Goal: Transaction & Acquisition: Download file/media

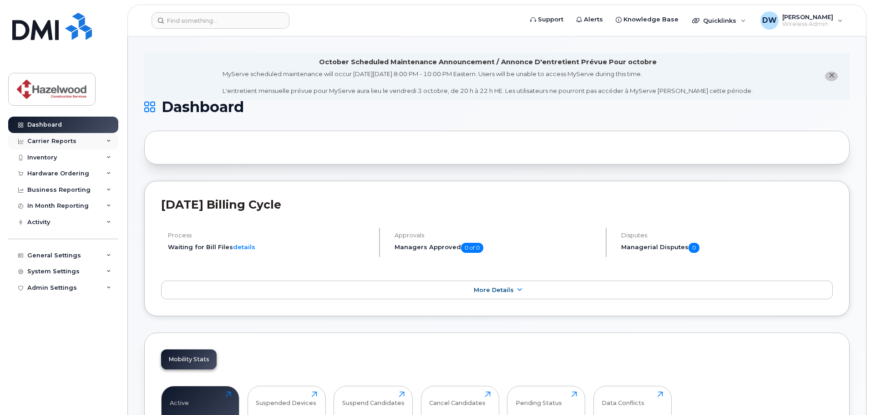
click at [111, 141] on icon at bounding box center [109, 141] width 5 height 5
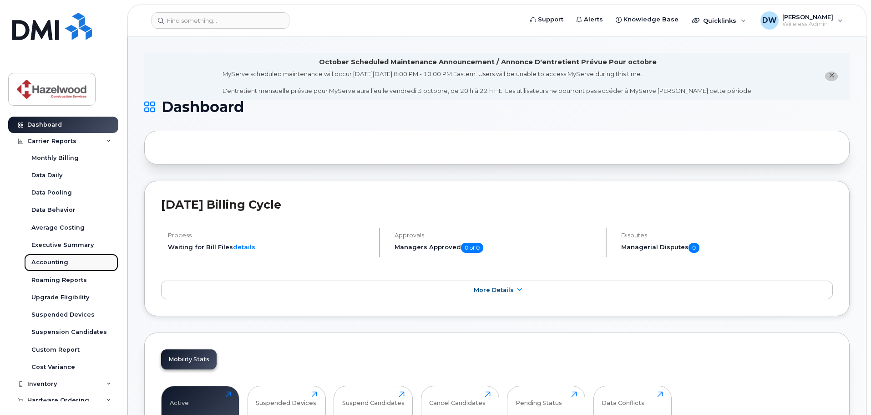
click at [50, 264] on div "Accounting" at bounding box center [49, 262] width 37 height 8
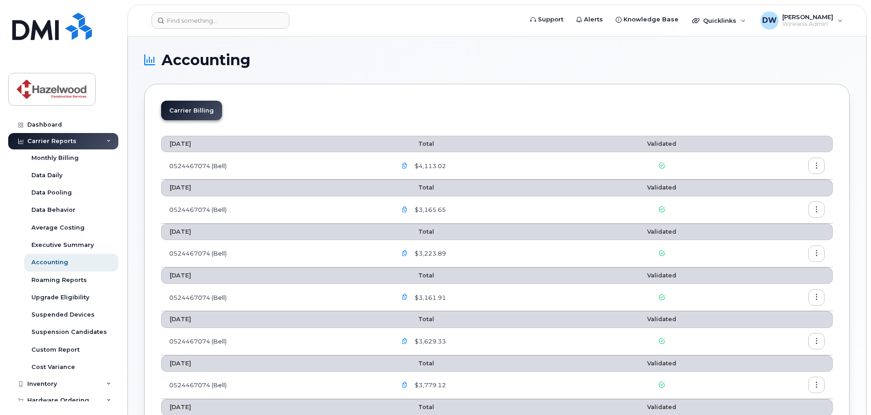
click at [407, 165] on icon "button" at bounding box center [405, 166] width 6 height 6
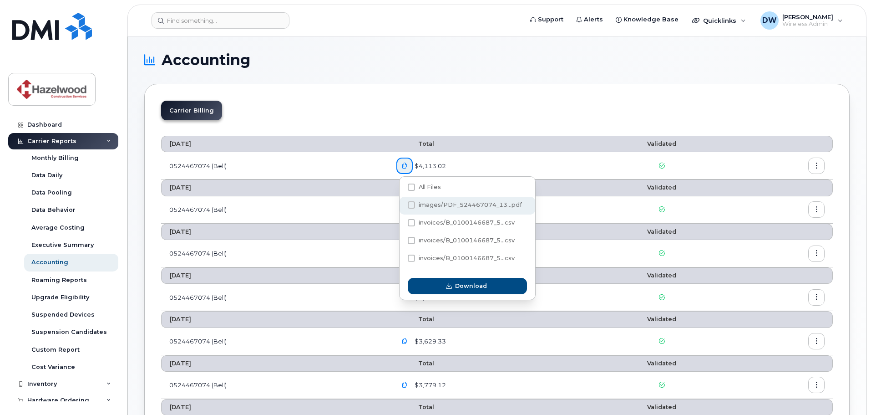
click at [408, 204] on span at bounding box center [411, 204] width 7 height 7
click at [401, 204] on input "images/PDF_524467074_13...pdf" at bounding box center [399, 205] width 5 height 5
checkbox input "true"
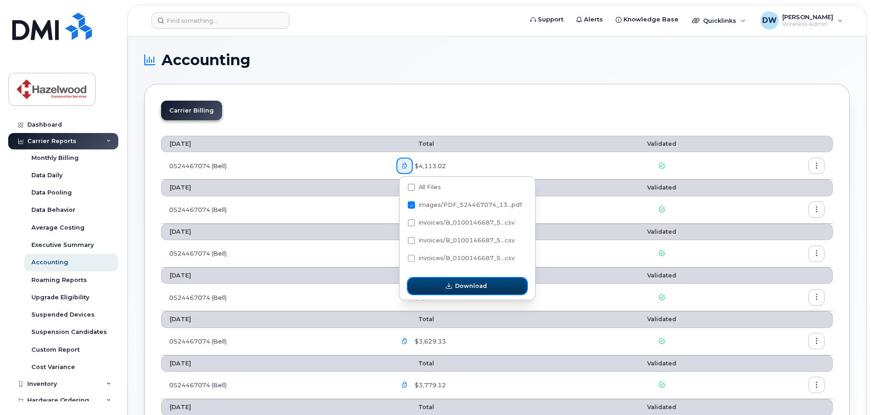
click at [484, 287] on span "Download" at bounding box center [471, 285] width 32 height 9
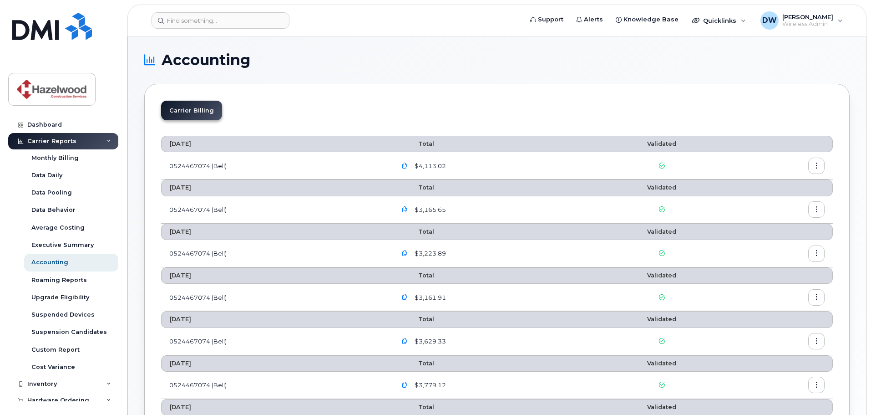
click at [818, 165] on icon "button" at bounding box center [817, 166] width 6 height 6
click at [778, 201] on span "Download" at bounding box center [775, 202] width 36 height 8
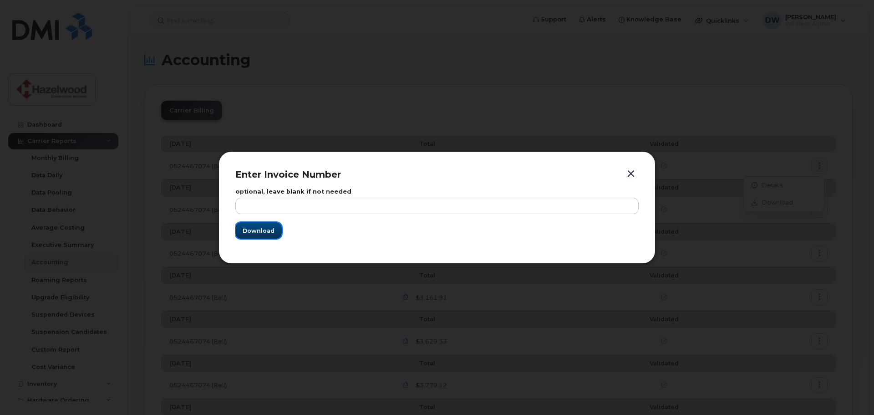
click at [256, 232] on span "Download" at bounding box center [259, 230] width 32 height 9
